Goal: Transaction & Acquisition: Purchase product/service

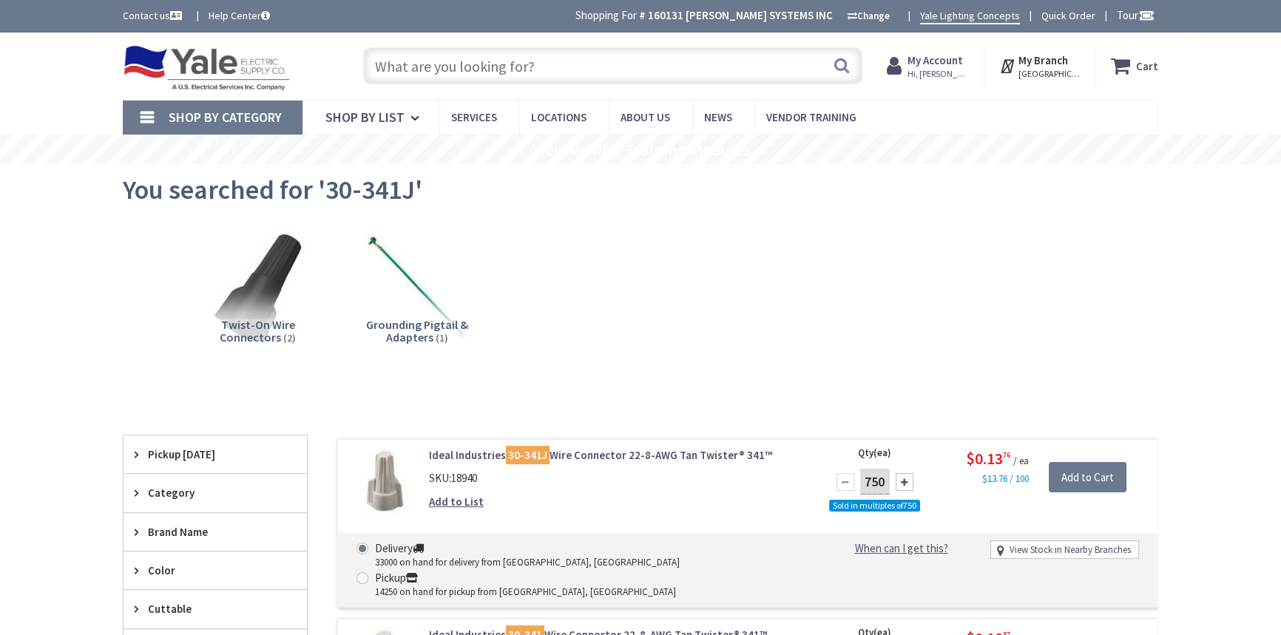
click at [556, 64] on input "text" at bounding box center [612, 65] width 499 height 37
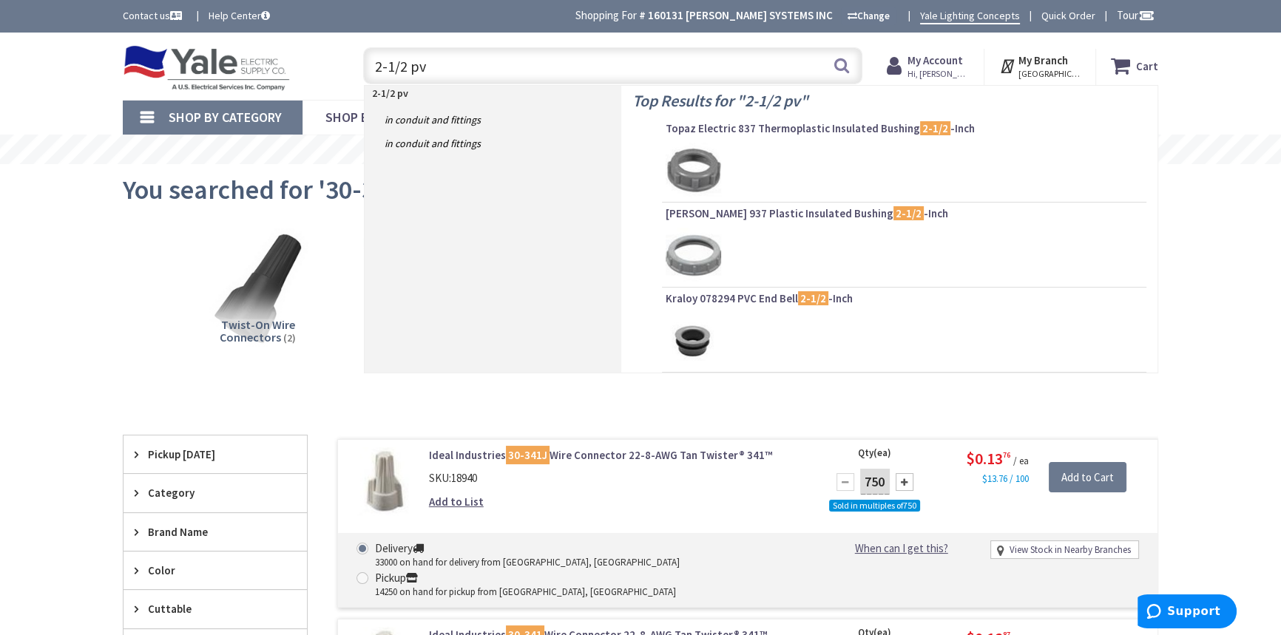
type input "2-1/2 pvc"
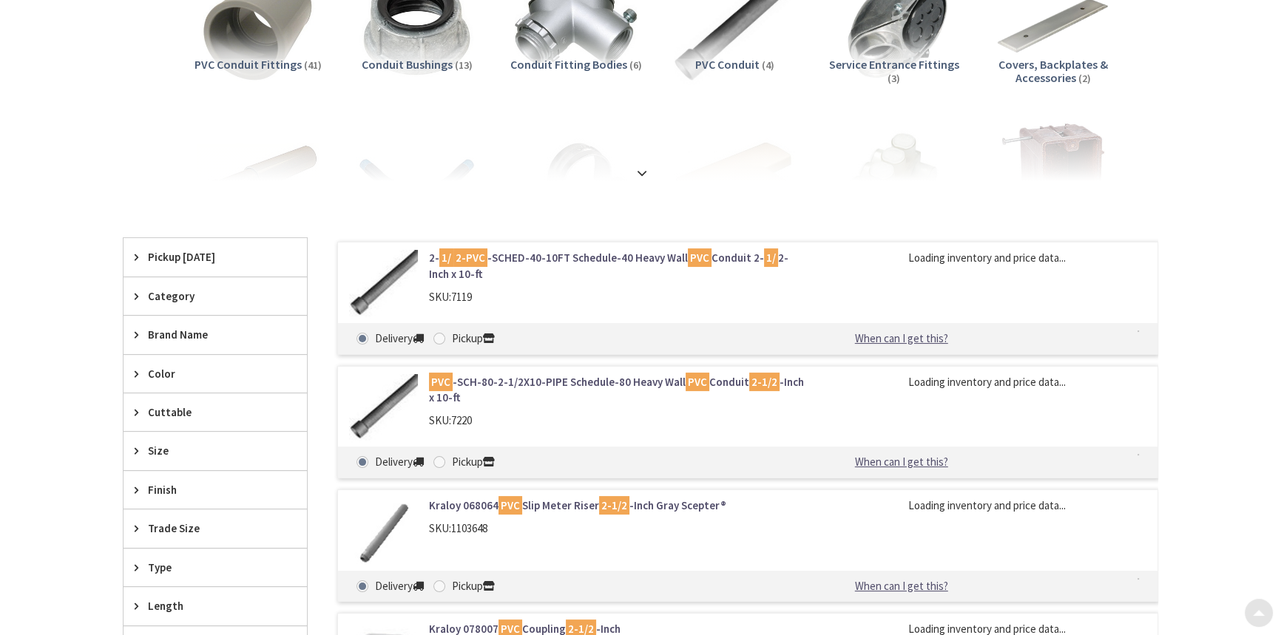
scroll to position [268, 0]
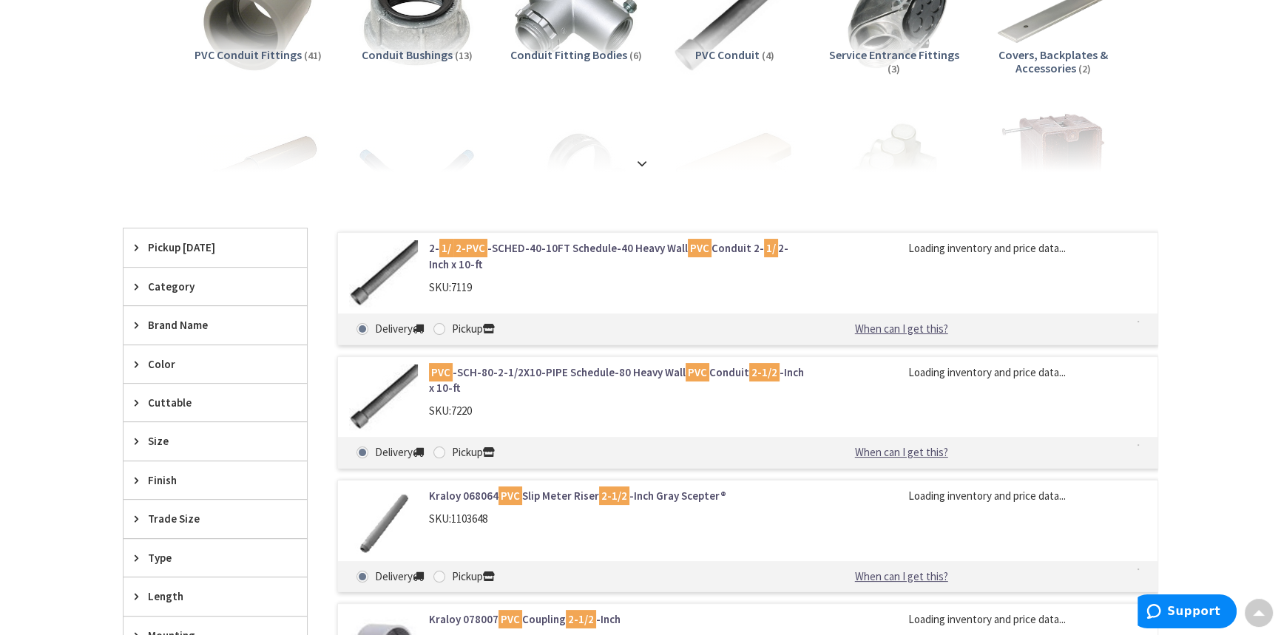
type input "[GEOGRAPHIC_DATA], [GEOGRAPHIC_DATA]"
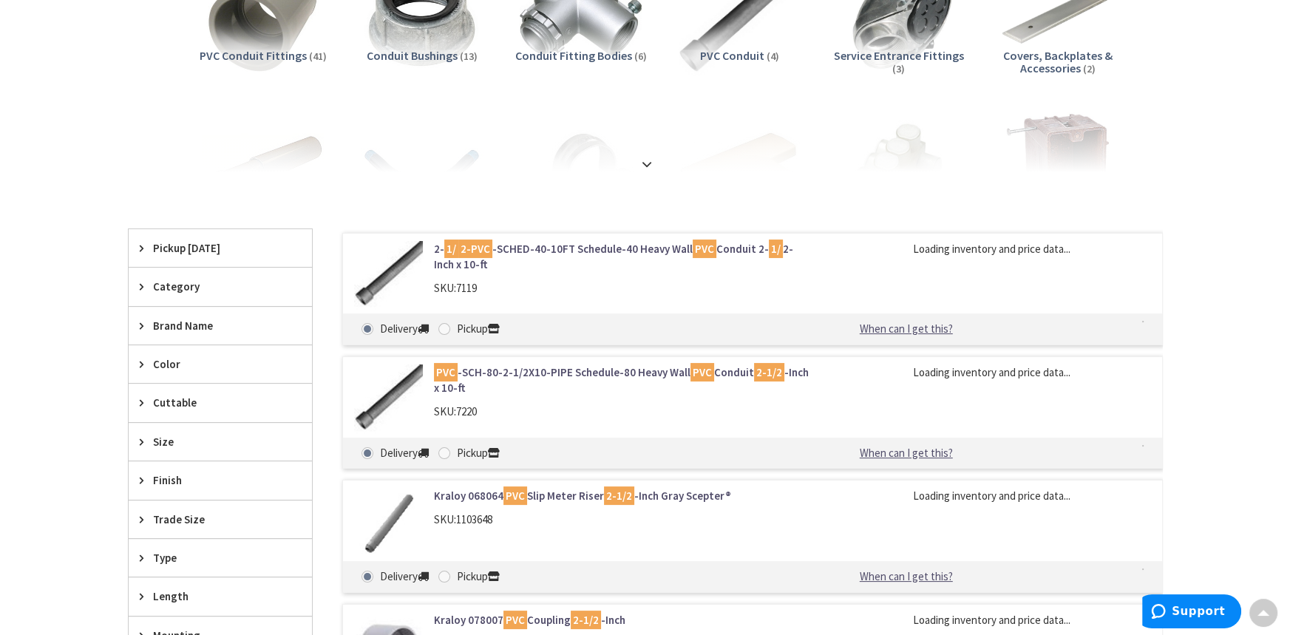
scroll to position [0, 0]
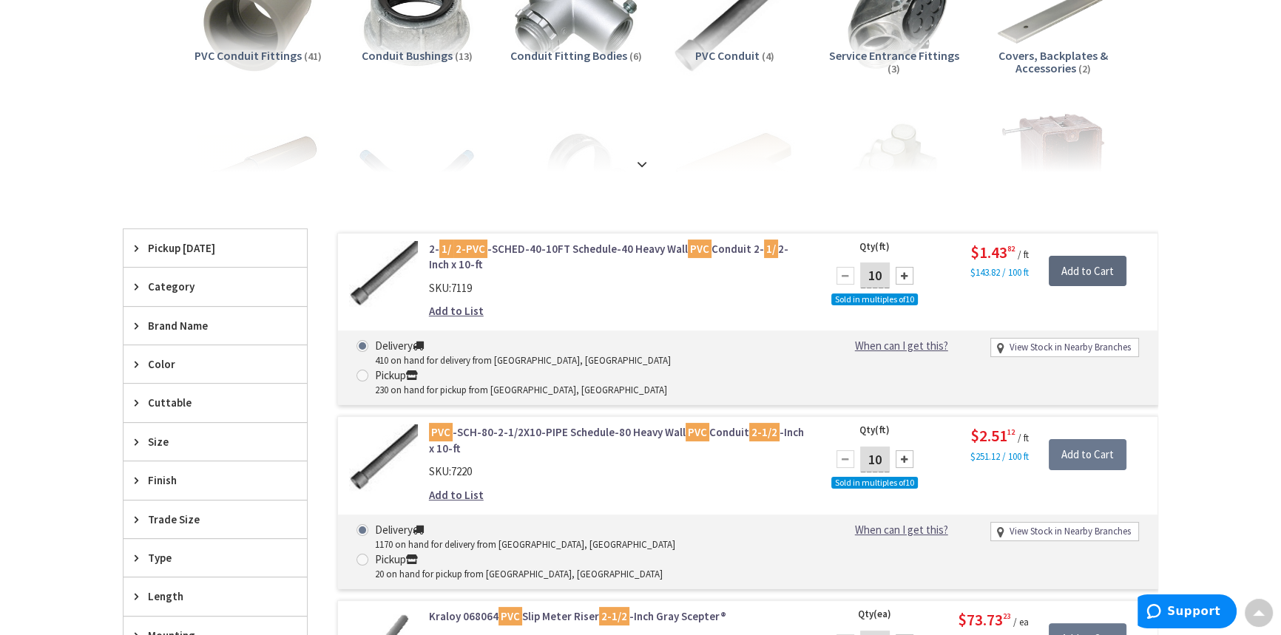
click at [1080, 274] on input "Add to Cart" at bounding box center [1088, 271] width 78 height 31
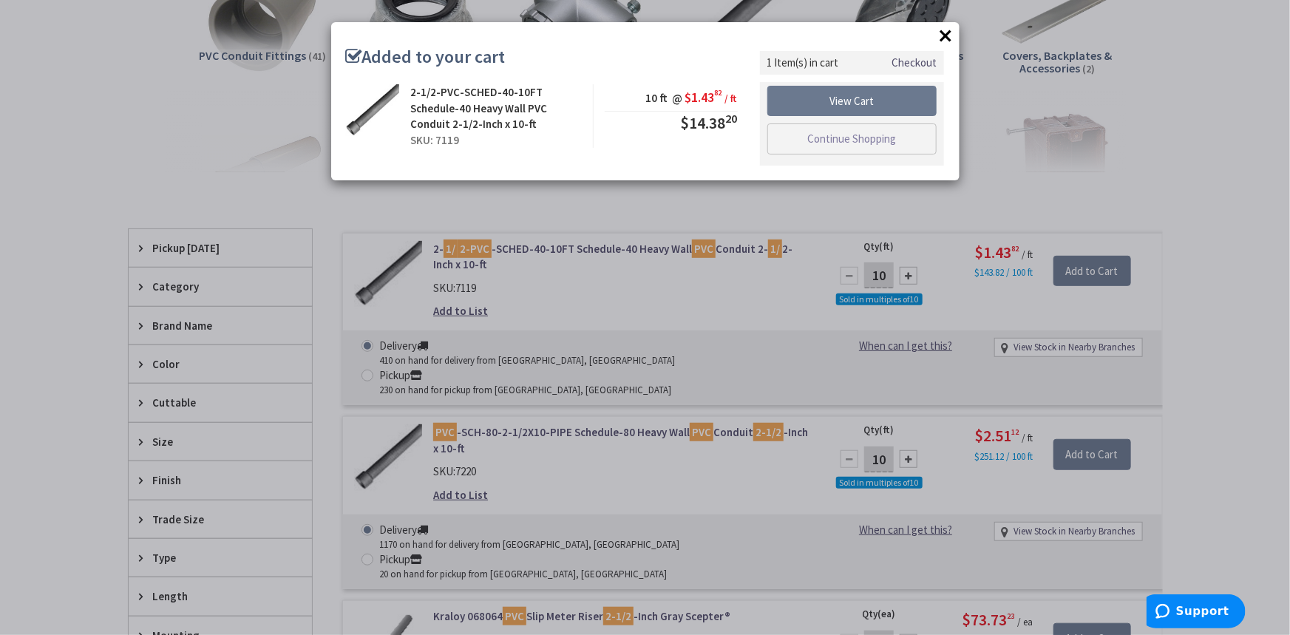
click at [910, 64] on link "Checkout" at bounding box center [914, 63] width 45 height 16
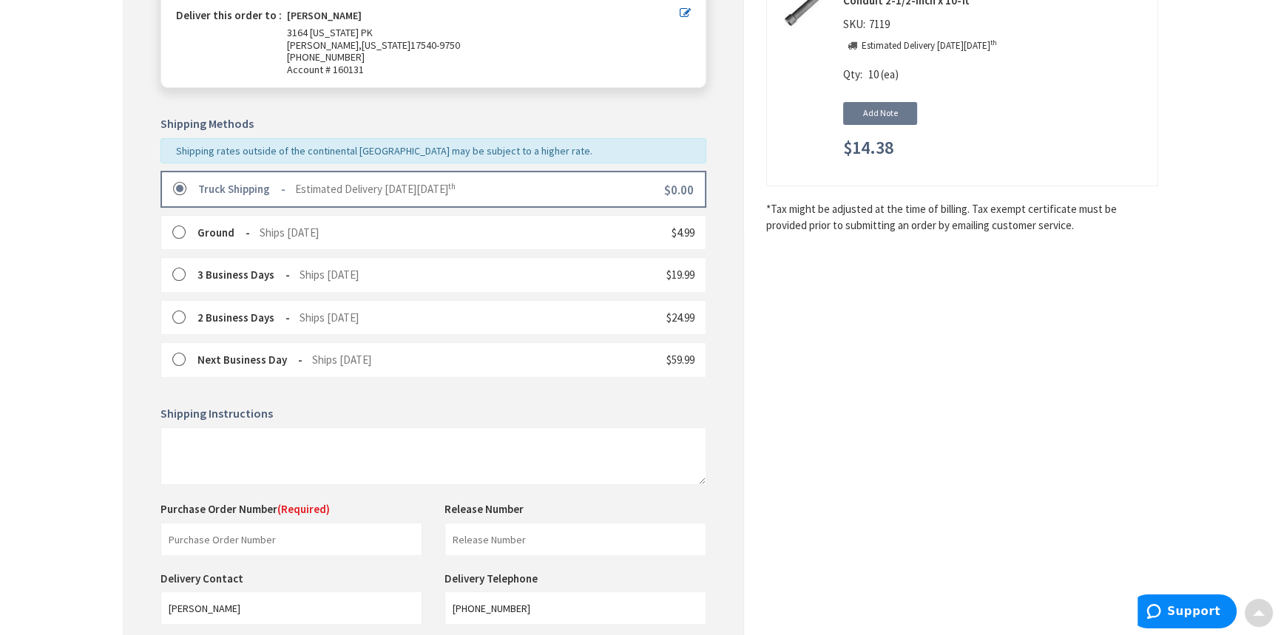
scroll to position [403, 0]
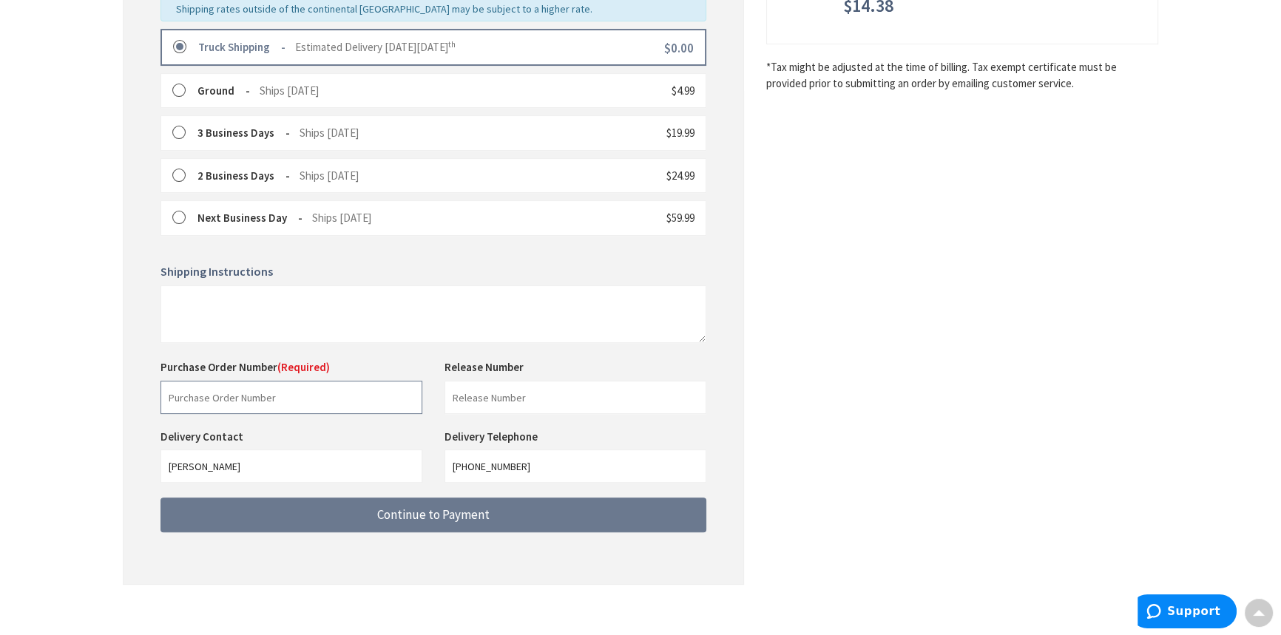
click at [294, 396] on input "text" at bounding box center [291, 397] width 262 height 33
type input "Verbal Joe"
click at [484, 399] on input "text" at bounding box center [575, 397] width 262 height 33
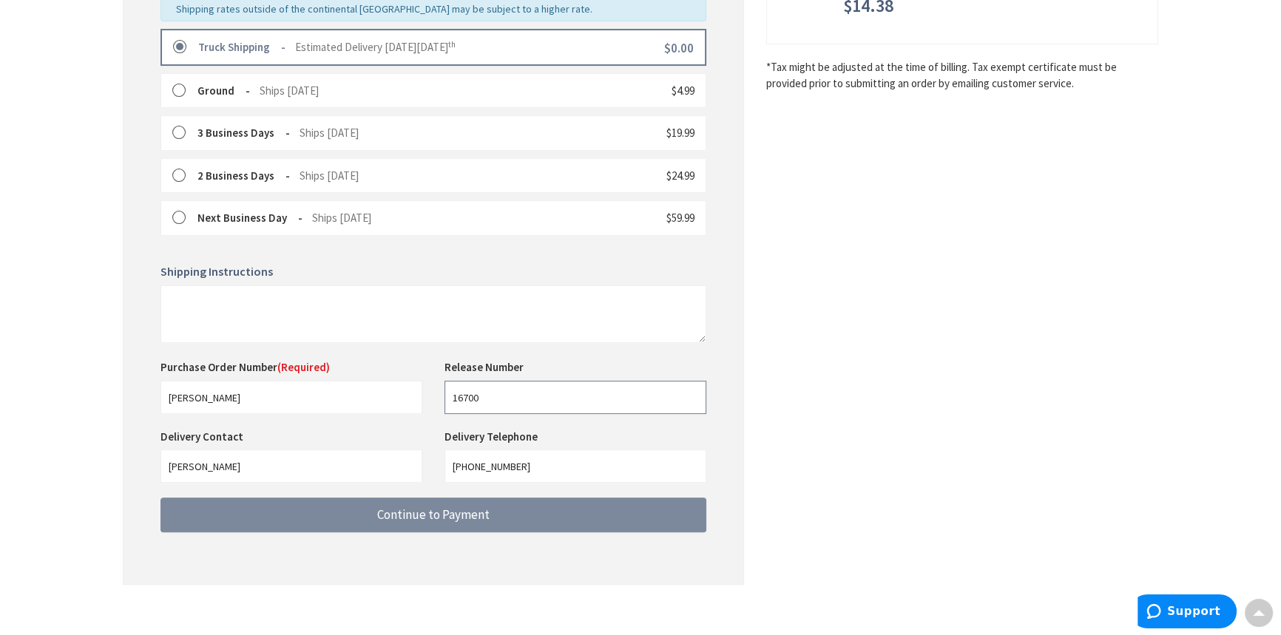
type input "16700"
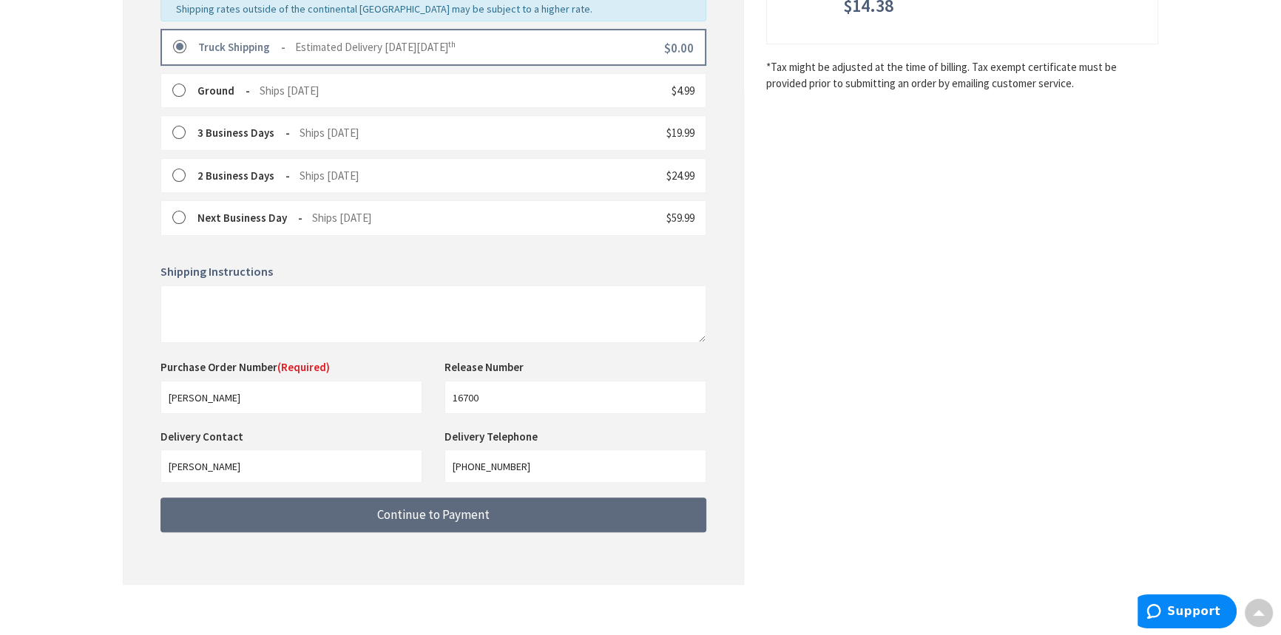
click at [445, 507] on span "Continue to Payment" at bounding box center [433, 515] width 112 height 16
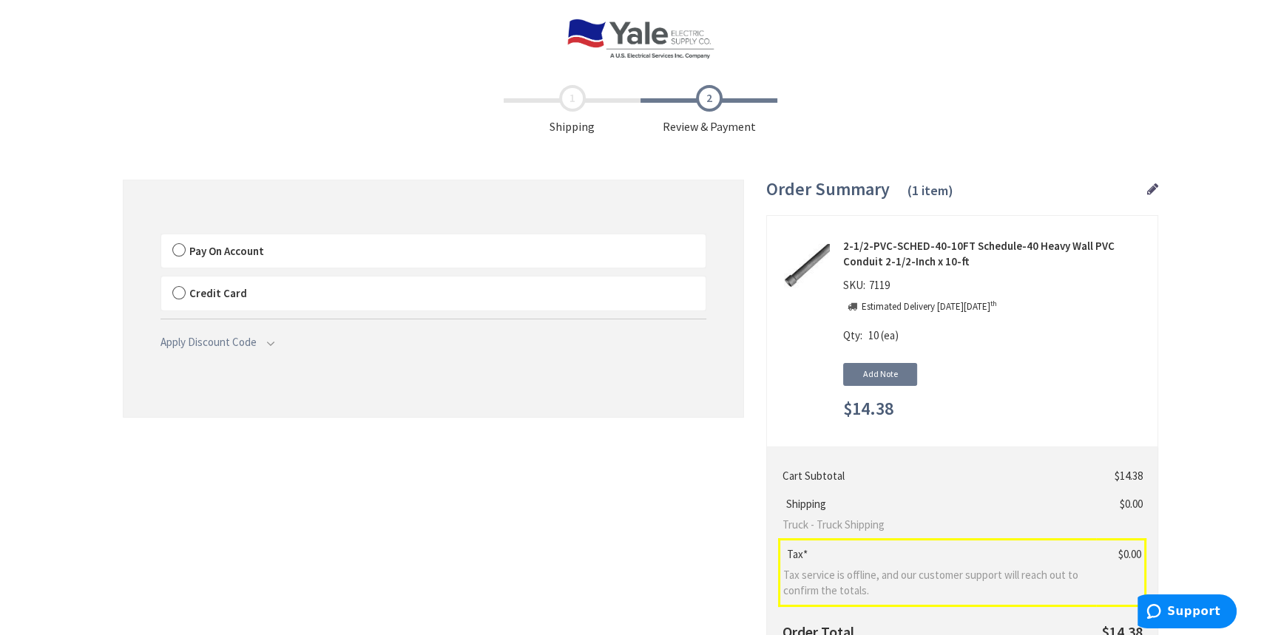
click at [216, 243] on label "Pay On Account" at bounding box center [433, 251] width 544 height 34
click at [161, 237] on input "Pay On Account" at bounding box center [161, 237] width 0 height 0
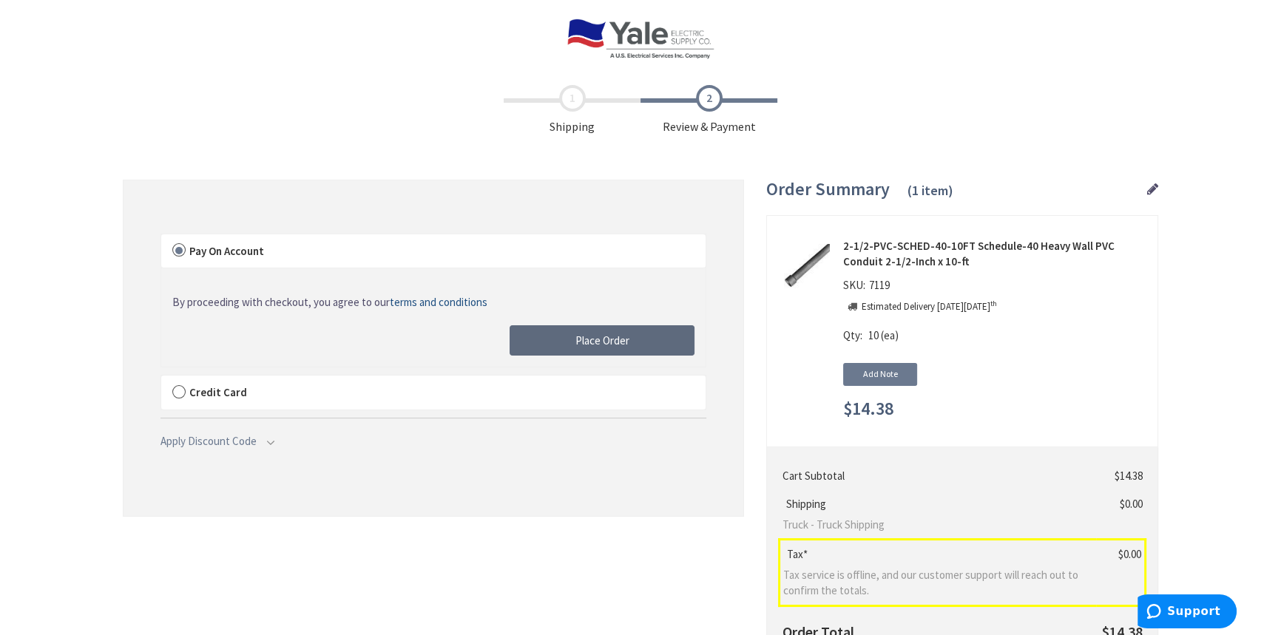
click at [592, 337] on span "Place Order" at bounding box center [602, 341] width 54 height 14
